Goal: Use online tool/utility: Use online tool/utility

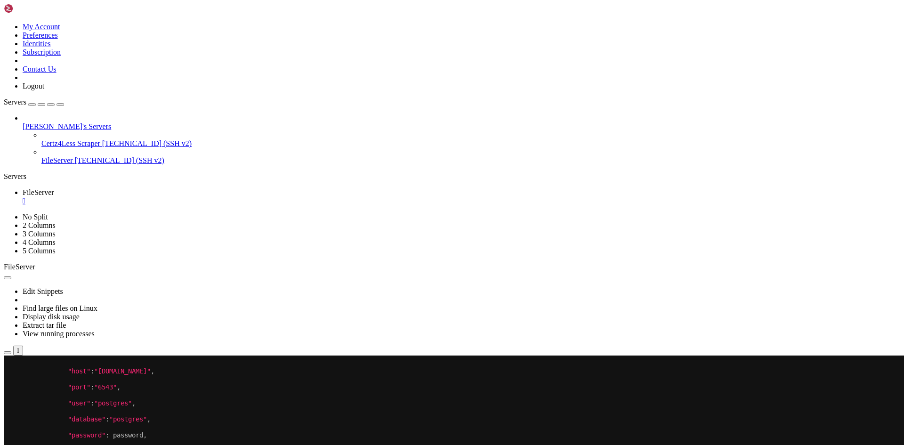
drag, startPoint x: 146, startPoint y: 371, endPoint x: 113, endPoint y: 398, distance: 42.5
click at [113, 398] on x-row "To enrich screen reader interactions, please activate Accessibility in Grammarl…" at bounding box center [397, 395] width 778 height 8
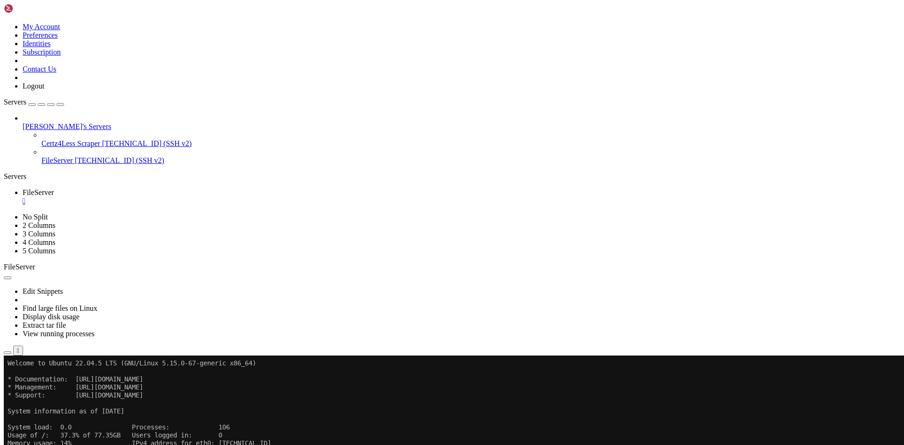
scroll to position [16, 0]
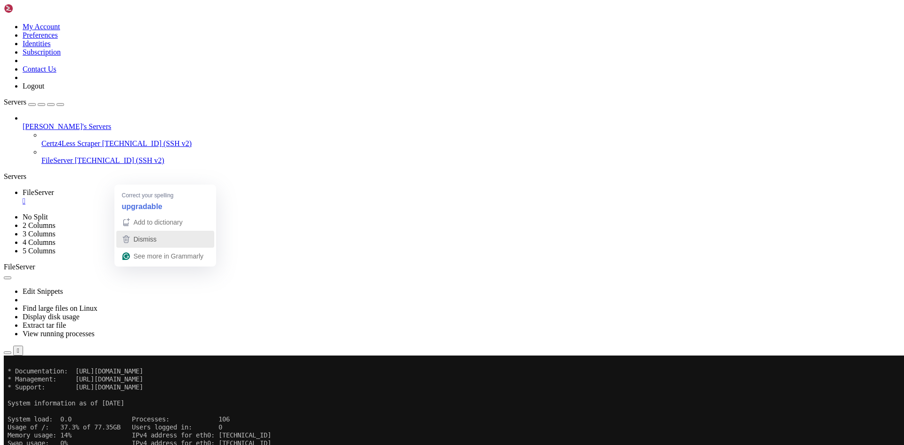
click at [156, 239] on span "Dismiss" at bounding box center [145, 239] width 23 height 8
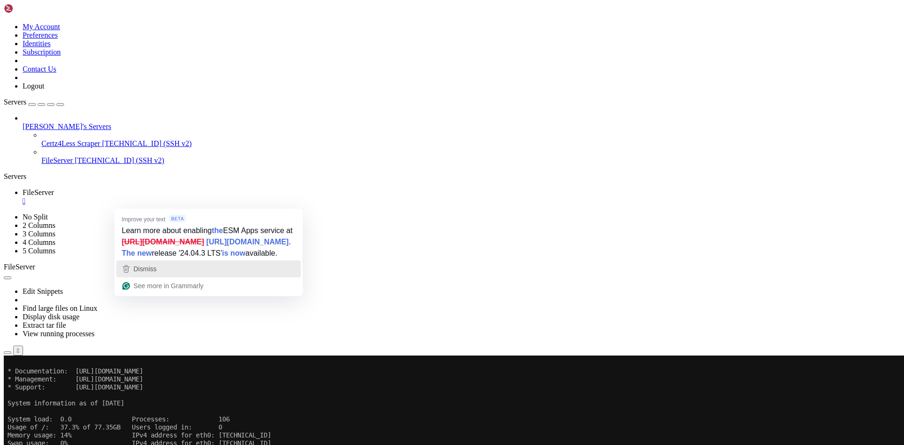
click at [175, 276] on div "Dismiss" at bounding box center [209, 269] width 176 height 14
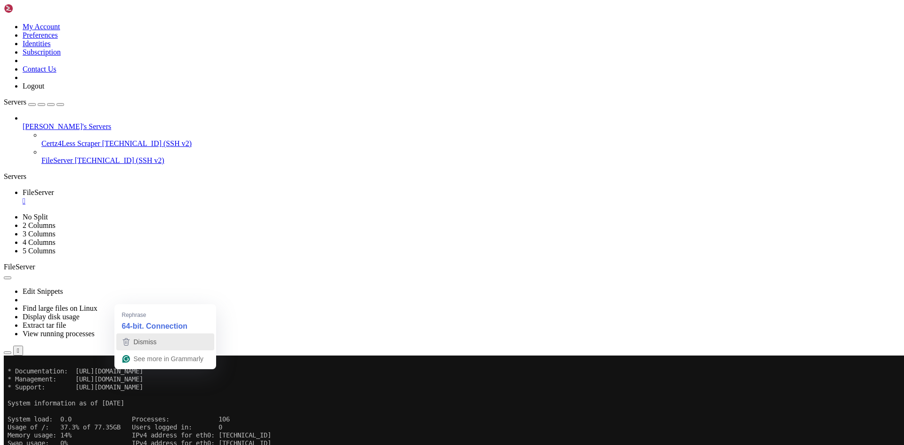
click at [139, 339] on span "Dismiss" at bounding box center [145, 342] width 23 height 8
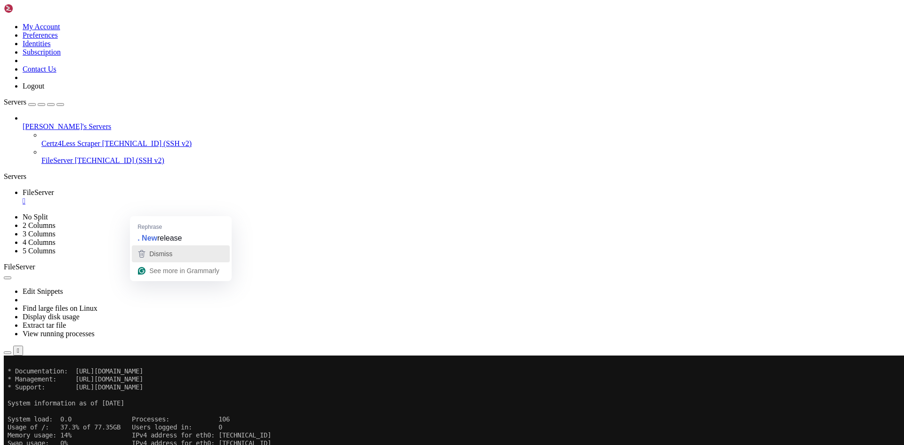
click at [155, 255] on span "Dismiss" at bounding box center [160, 254] width 23 height 8
click at [138, 259] on span "Dismiss" at bounding box center [145, 262] width 23 height 8
click at [137, 234] on span "Dismiss" at bounding box center [145, 238] width 23 height 8
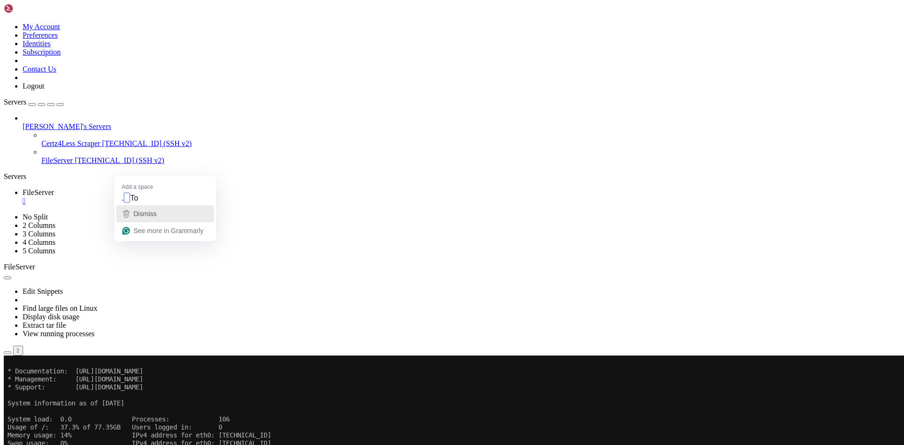
click at [138, 210] on span "Dismiss" at bounding box center [145, 214] width 23 height 8
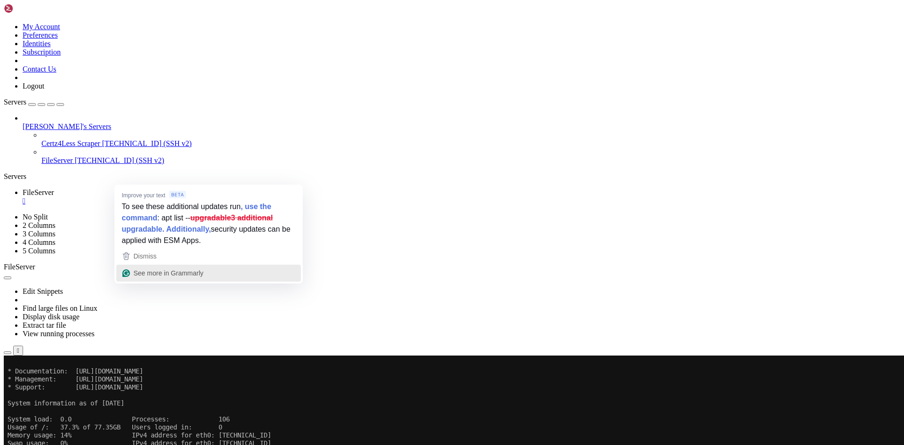
click at [147, 271] on span "See more in Grammarly" at bounding box center [169, 273] width 70 height 8
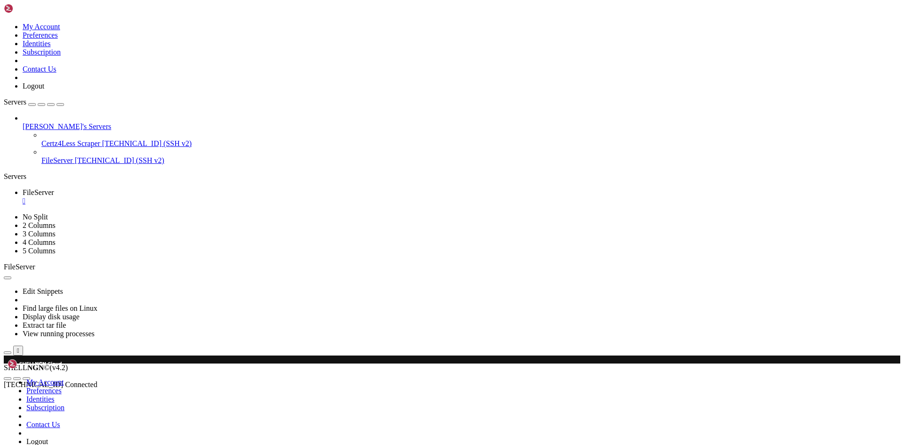
click at [54, 188] on span "FileServer" at bounding box center [39, 192] width 32 height 8
click at [70, 139] on span "Certz4Less Scraper" at bounding box center [70, 143] width 59 height 8
click at [75, 156] on span "[TECHNICAL_ID] (SSH v2)" at bounding box center [119, 160] width 89 height 8
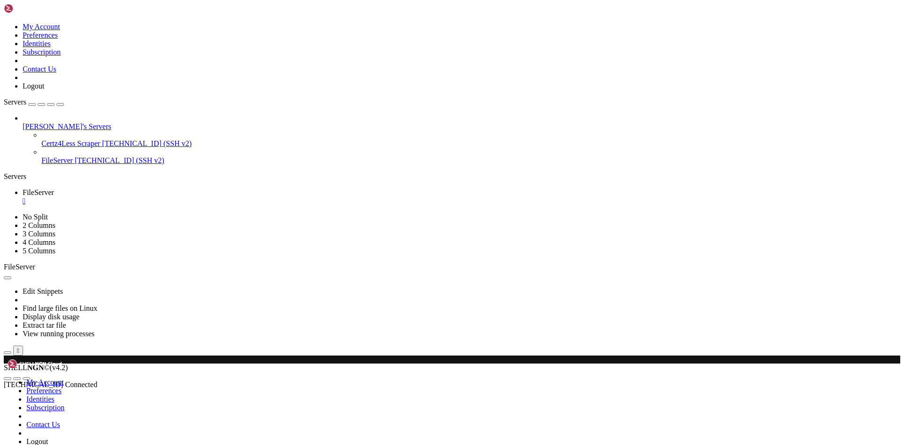
click at [75, 156] on span "[TECHNICAL_ID] (SSH v2)" at bounding box center [119, 160] width 89 height 8
